Goal: Information Seeking & Learning: Learn about a topic

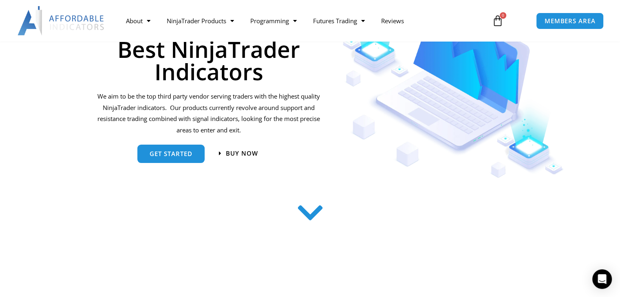
scroll to position [119, 0]
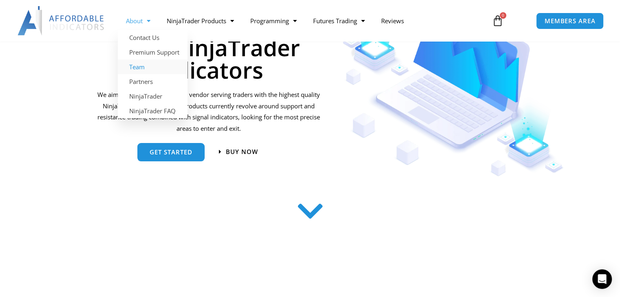
click at [141, 68] on link "Team" at bounding box center [153, 66] width 70 height 15
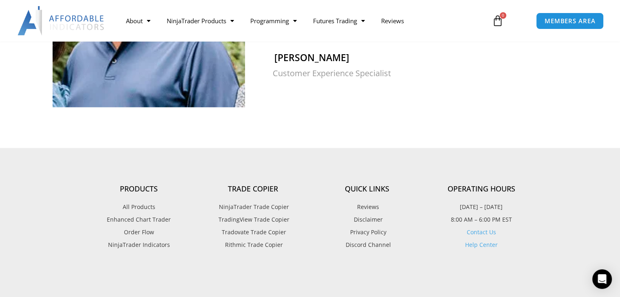
scroll to position [812, 0]
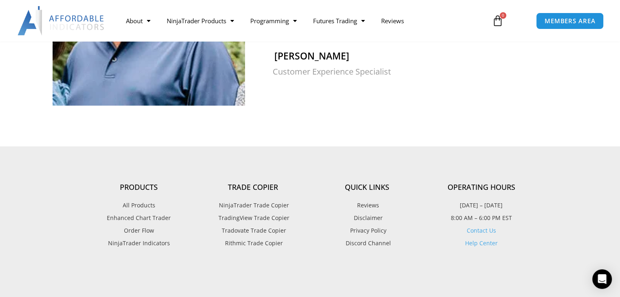
click at [233, 213] on span "TradingView Trade Copier" at bounding box center [252, 218] width 73 height 11
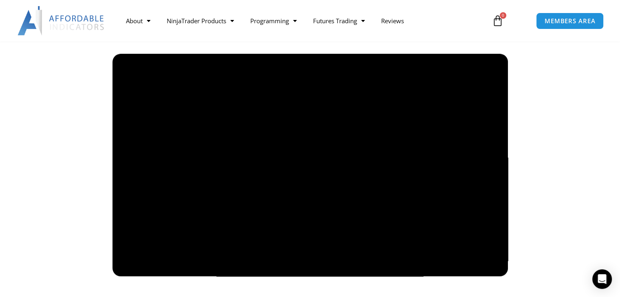
scroll to position [575, 0]
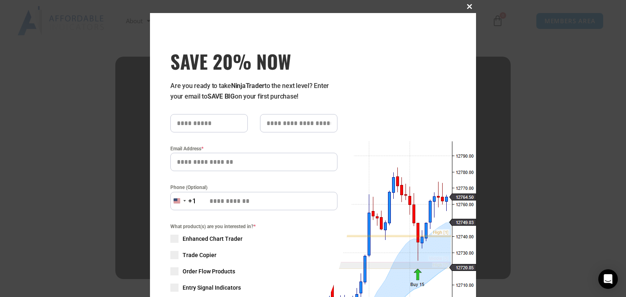
click at [469, 7] on span "SAVE 20% NOW popup" at bounding box center [469, 6] width 13 height 5
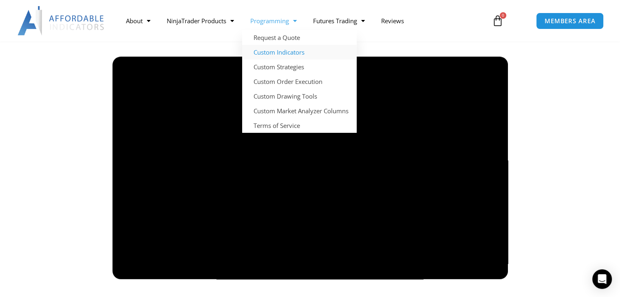
click at [278, 51] on link "Custom Indicators" at bounding box center [299, 52] width 115 height 15
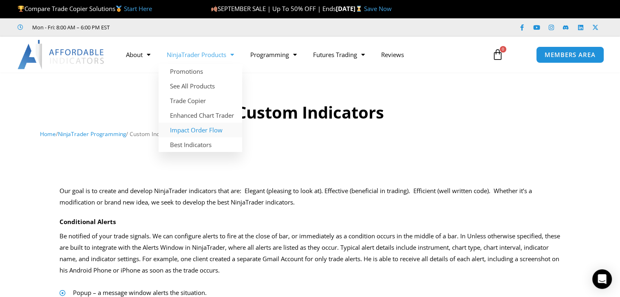
click at [189, 128] on link "Impact Order Flow" at bounding box center [201, 130] width 84 height 15
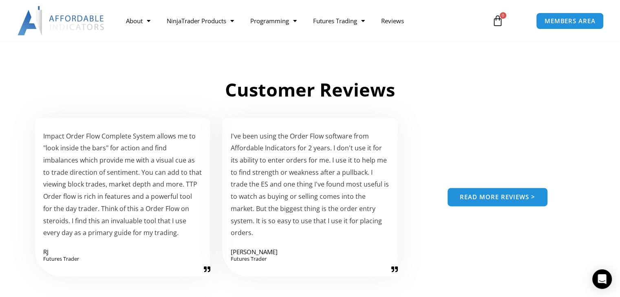
scroll to position [559, 0]
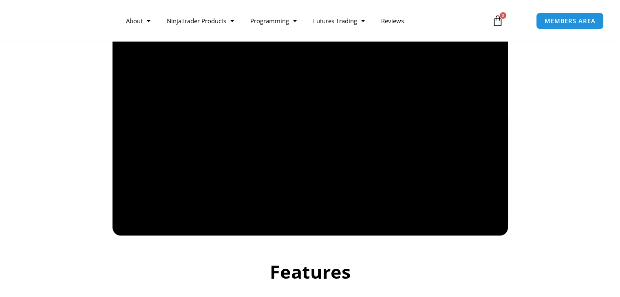
scroll to position [575, 0]
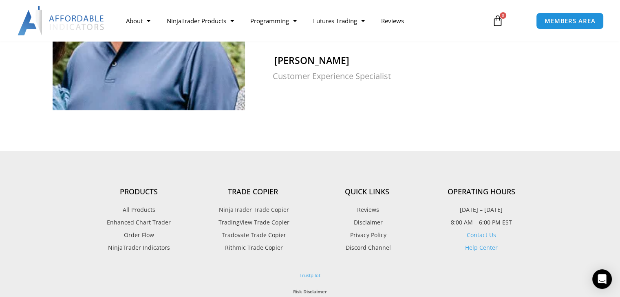
scroll to position [812, 0]
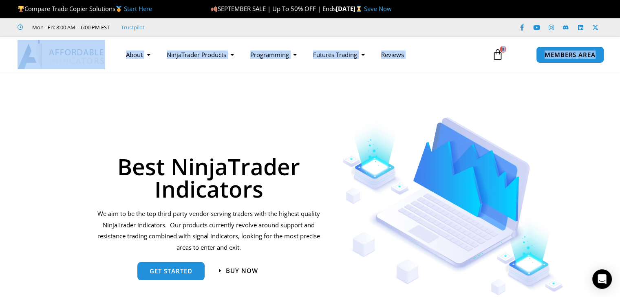
drag, startPoint x: 619, startPoint y: 34, endPoint x: 622, endPoint y: 38, distance: 5.0
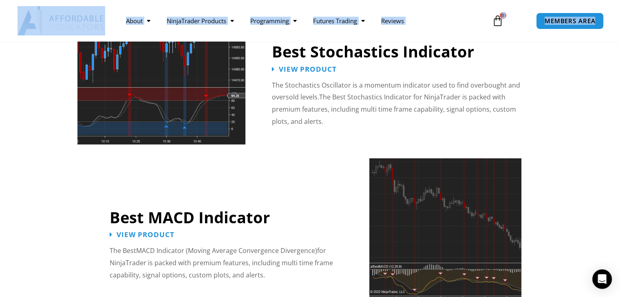
scroll to position [1722, 0]
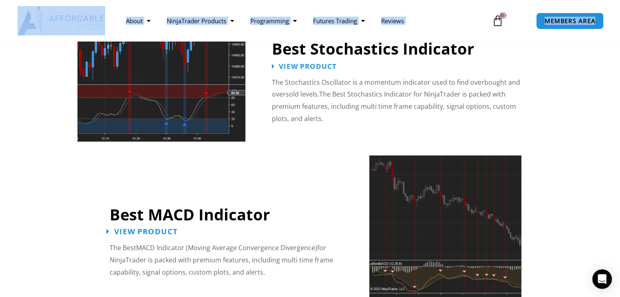
click at [137, 228] on span "View Product" at bounding box center [146, 232] width 64 height 8
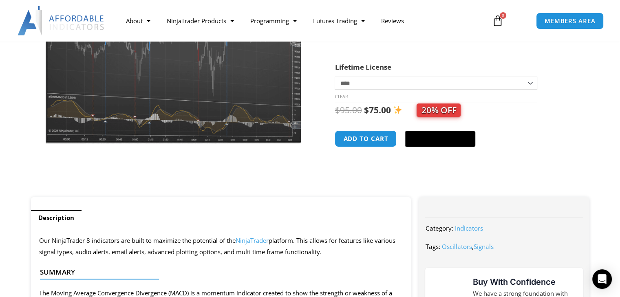
scroll to position [150, 0]
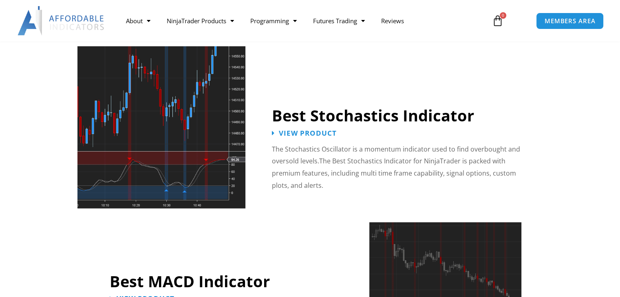
scroll to position [1708, 0]
